Goal: Information Seeking & Learning: Learn about a topic

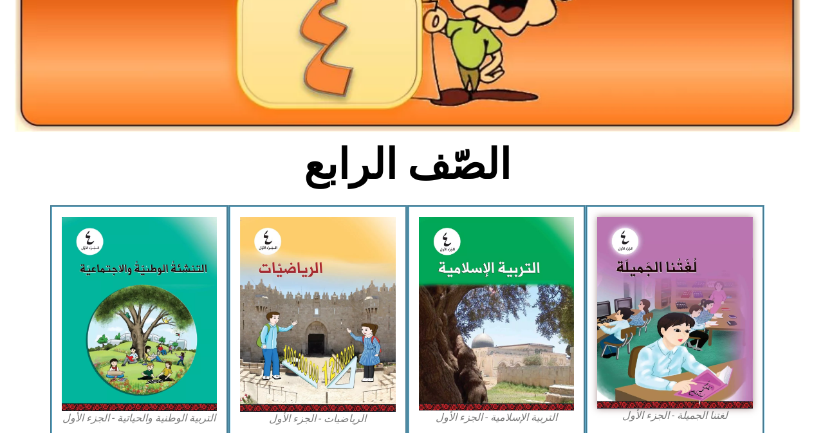
scroll to position [193, 0]
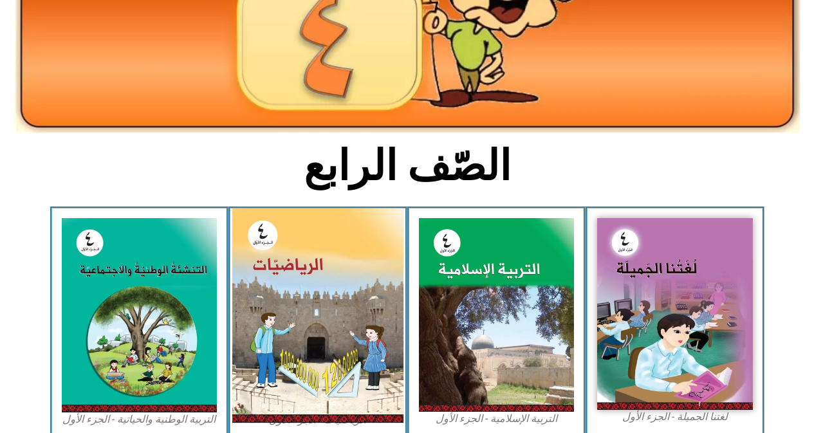
click at [302, 315] on img at bounding box center [317, 315] width 171 height 214
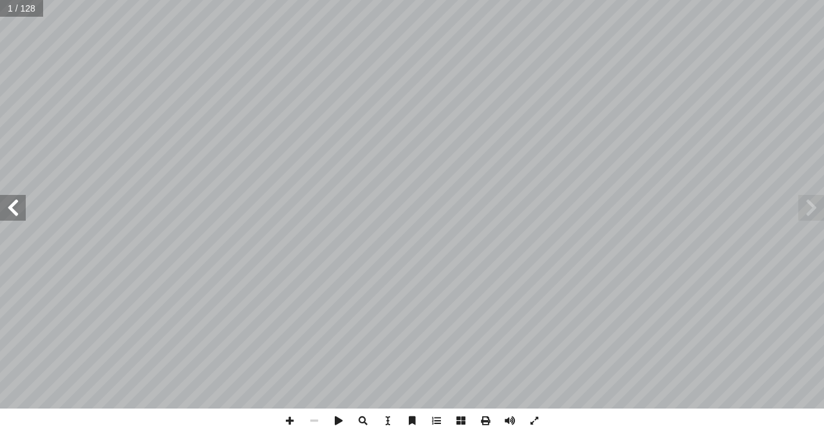
click at [14, 214] on span at bounding box center [13, 208] width 26 height 26
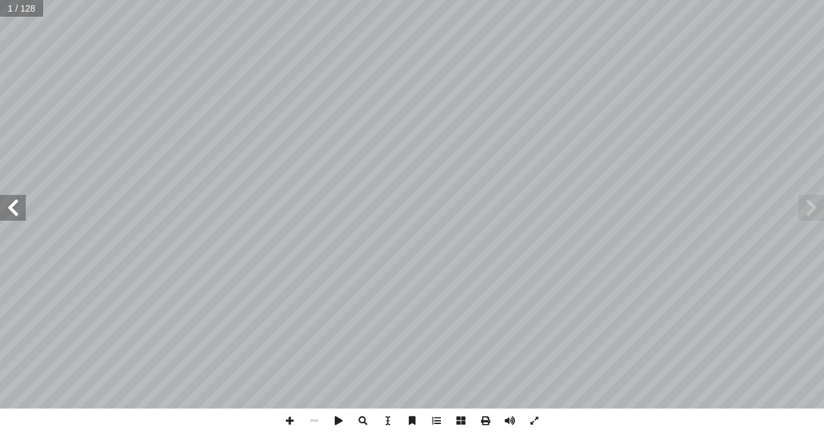
click at [14, 214] on span at bounding box center [13, 208] width 26 height 26
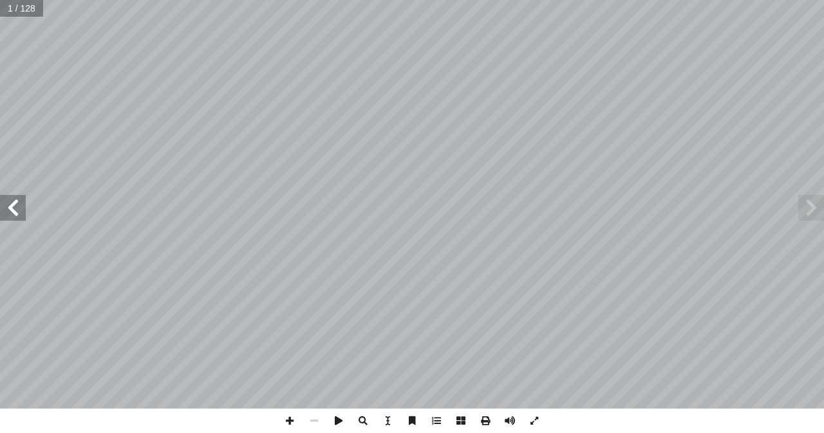
click at [14, 214] on span at bounding box center [13, 208] width 26 height 26
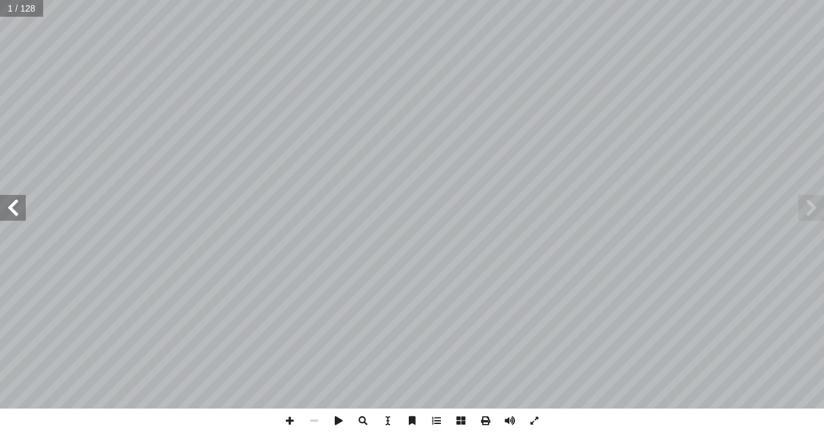
click at [14, 214] on span at bounding box center [13, 208] width 26 height 26
click at [290, 418] on span at bounding box center [289, 421] width 24 height 24
click at [17, 213] on span at bounding box center [13, 208] width 26 height 26
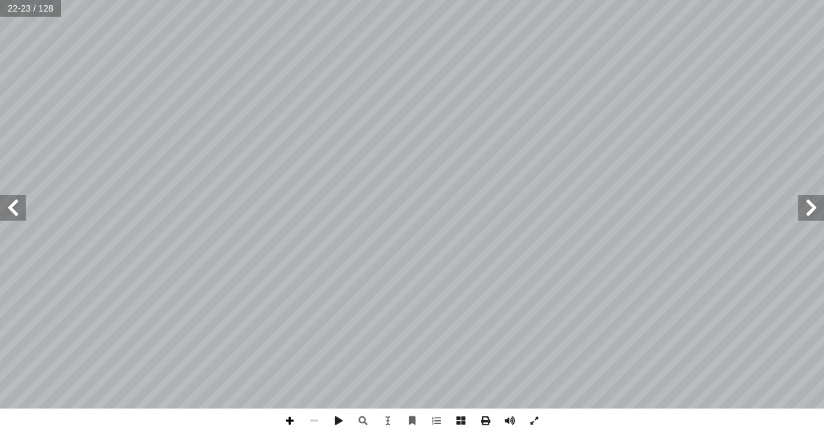
click at [286, 418] on span at bounding box center [289, 421] width 24 height 24
click at [387, 117] on html "الصفحة الرئيسية الصف الأول الصف الثاني الصف الثالث الصف الرابع الصف الخامس الصف…" at bounding box center [412, 58] width 824 height 117
